Goal: Task Accomplishment & Management: Manage account settings

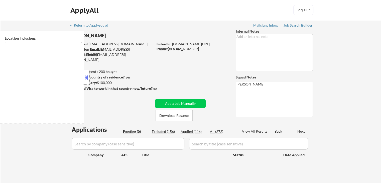
type textarea "remote"
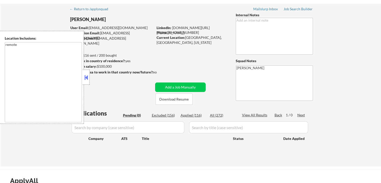
scroll to position [25, 0]
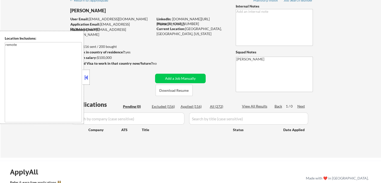
click at [192, 106] on div "Applied (116)" at bounding box center [193, 106] width 25 height 5
select select ""applied""
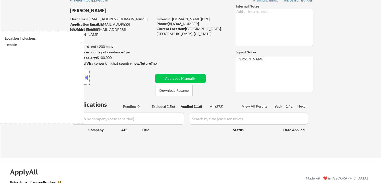
select select ""applied""
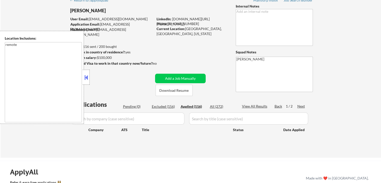
select select ""applied""
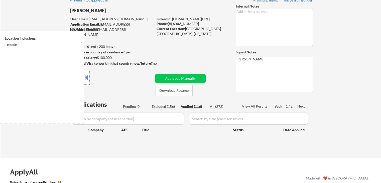
select select ""applied""
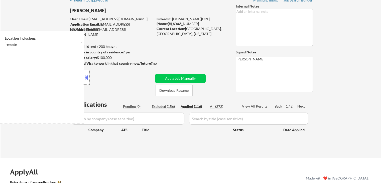
select select ""applied""
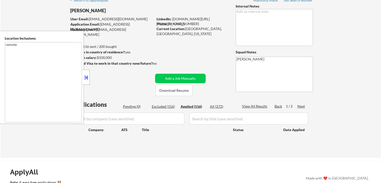
select select ""applied""
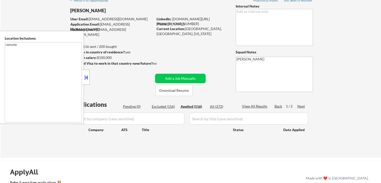
select select ""applied""
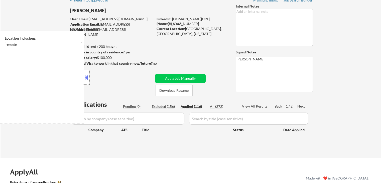
select select ""applied""
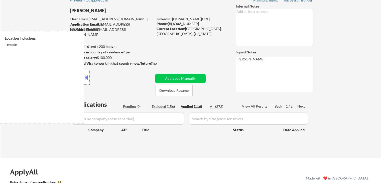
select select ""applied""
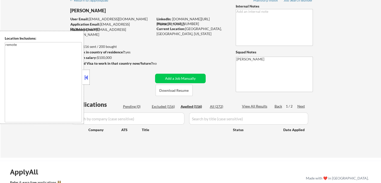
select select ""applied""
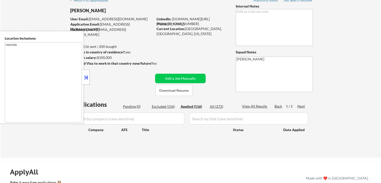
select select ""applied""
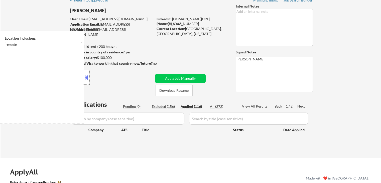
select select ""applied""
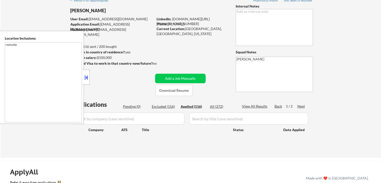
select select ""applied""
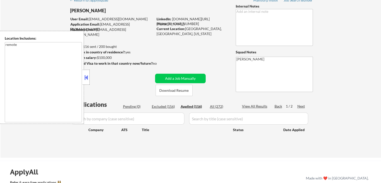
select select ""applied""
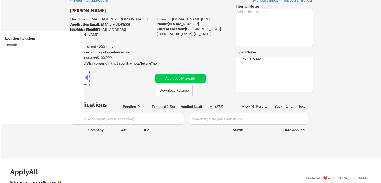
select select ""applied""
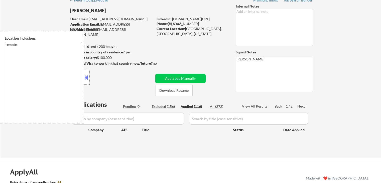
select select ""applied""
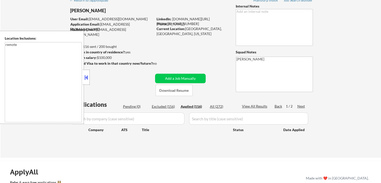
select select ""applied""
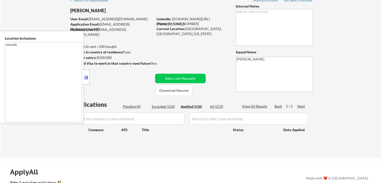
select select ""applied""
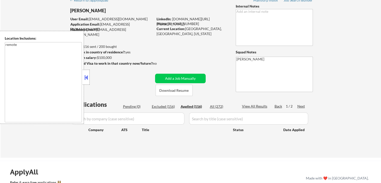
select select ""applied""
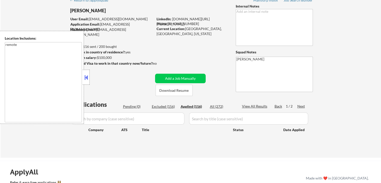
select select ""applied""
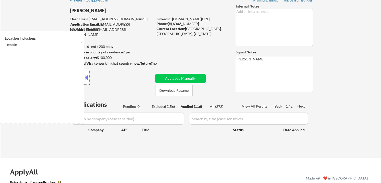
select select ""applied""
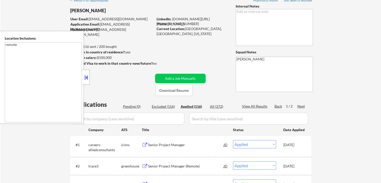
scroll to position [50, 0]
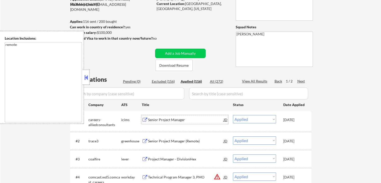
click at [149, 120] on div "Senior Project Manager" at bounding box center [186, 119] width 76 height 5
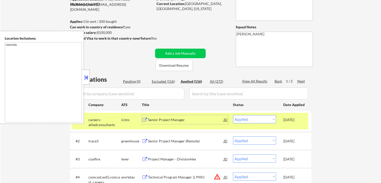
click at [145, 141] on button at bounding box center [145, 141] width 6 height 5
